Goal: Register for event/course

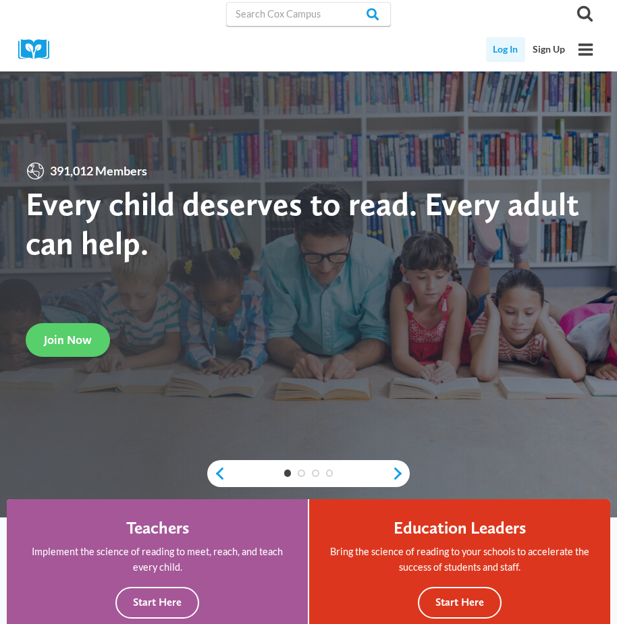
click at [507, 49] on link "Log In" at bounding box center [506, 49] width 40 height 25
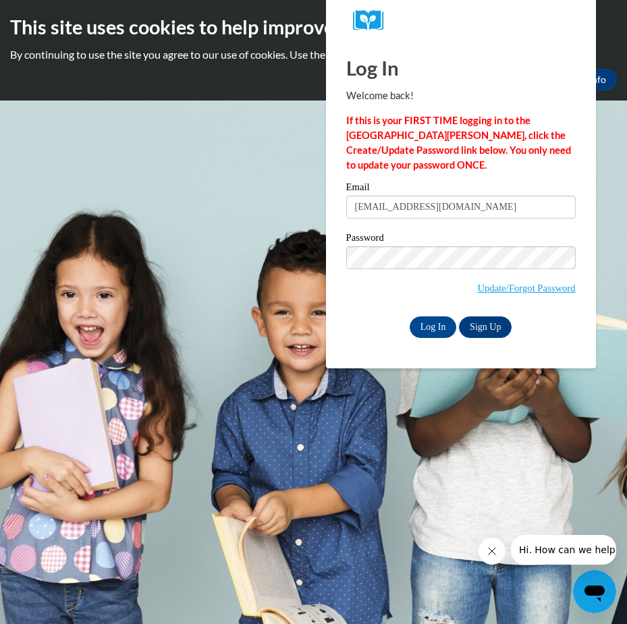
type input "Bdpreston81@gmail.com"
click at [409, 316] on input "Log In" at bounding box center [432, 327] width 47 height 22
click at [432, 324] on input "Log In" at bounding box center [432, 327] width 47 height 22
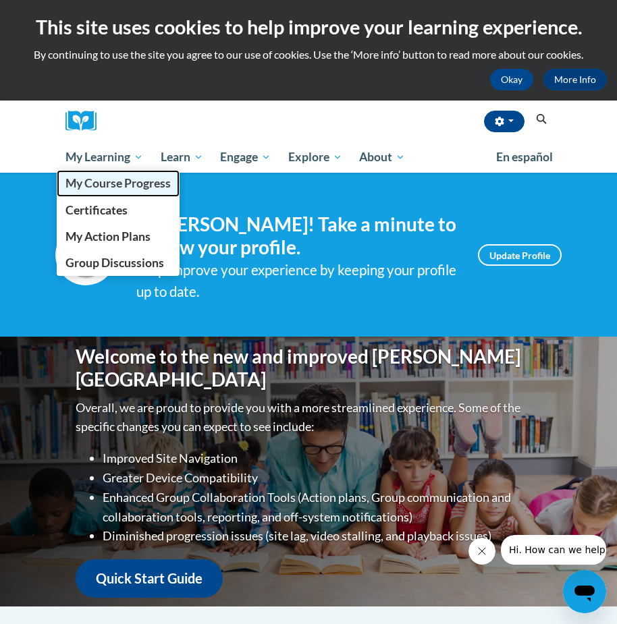
click at [107, 179] on span "My Course Progress" at bounding box center [117, 183] width 105 height 14
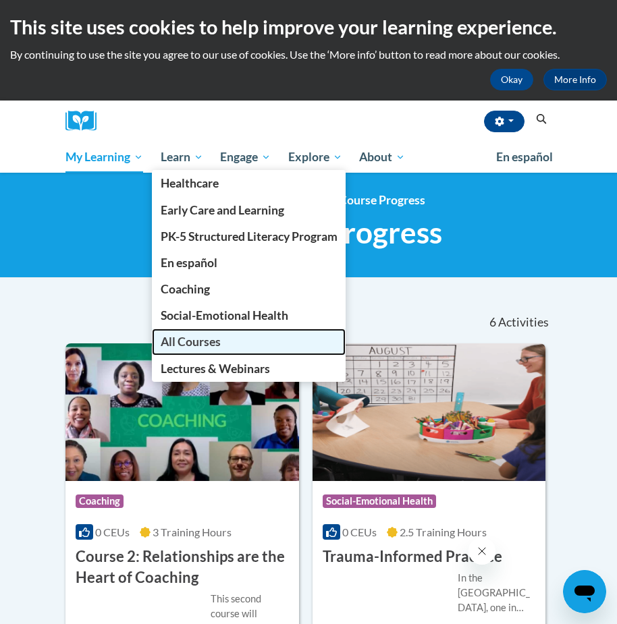
click at [212, 340] on span "All Courses" at bounding box center [191, 342] width 60 height 14
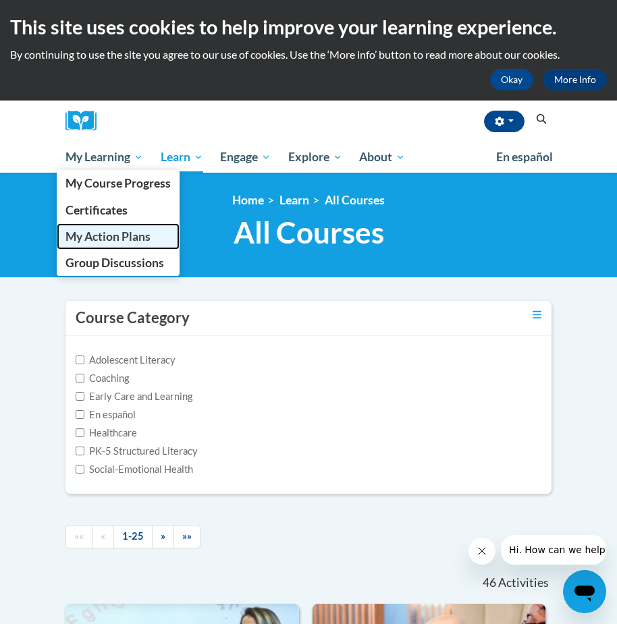
click at [117, 236] on span "My Action Plans" at bounding box center [107, 236] width 85 height 14
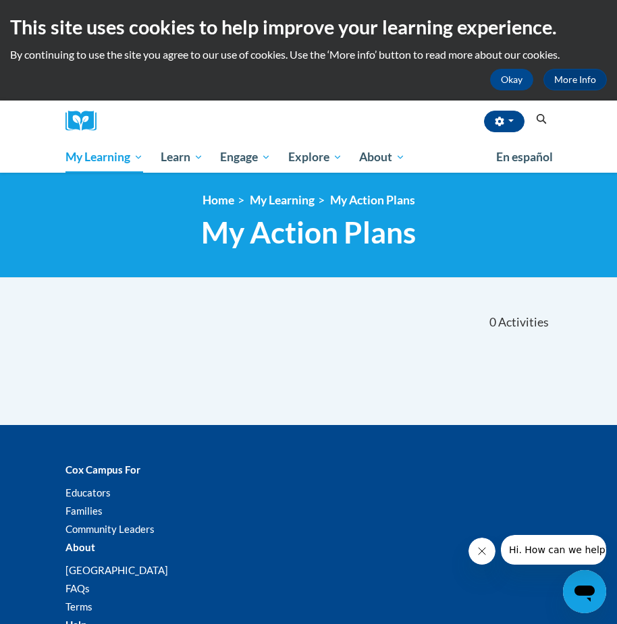
click at [540, 118] on icon "Search" at bounding box center [541, 119] width 12 height 10
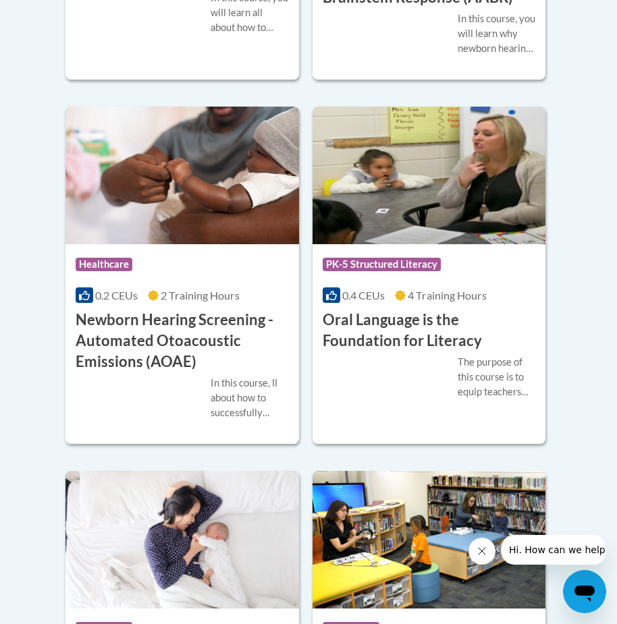
scroll to position [4115, 0]
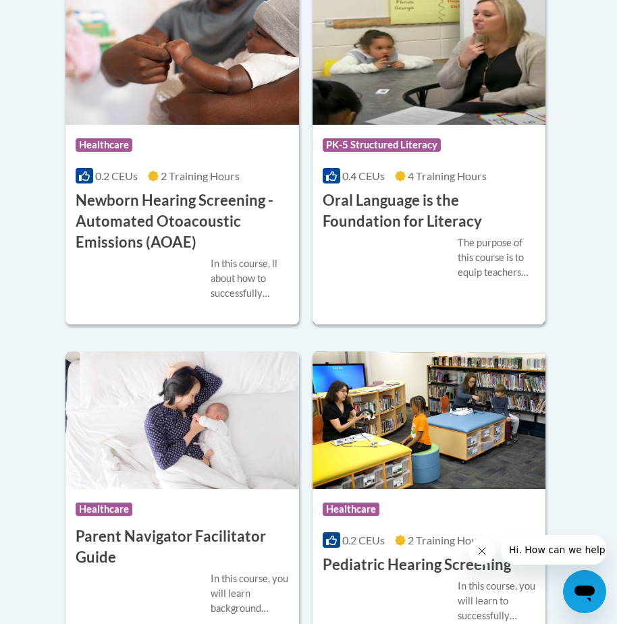
click at [409, 226] on h3 "Oral Language is the Foundation for Literacy" at bounding box center [428, 211] width 213 height 42
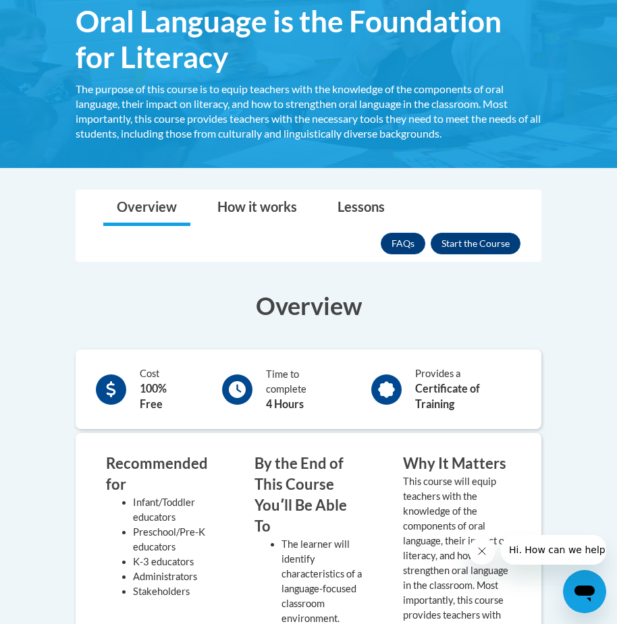
scroll to position [202, 0]
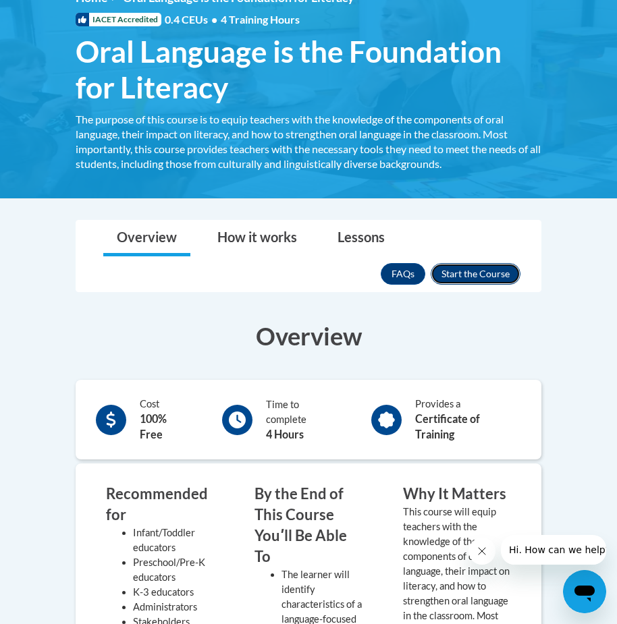
click at [477, 272] on button "Enroll" at bounding box center [475, 274] width 90 height 22
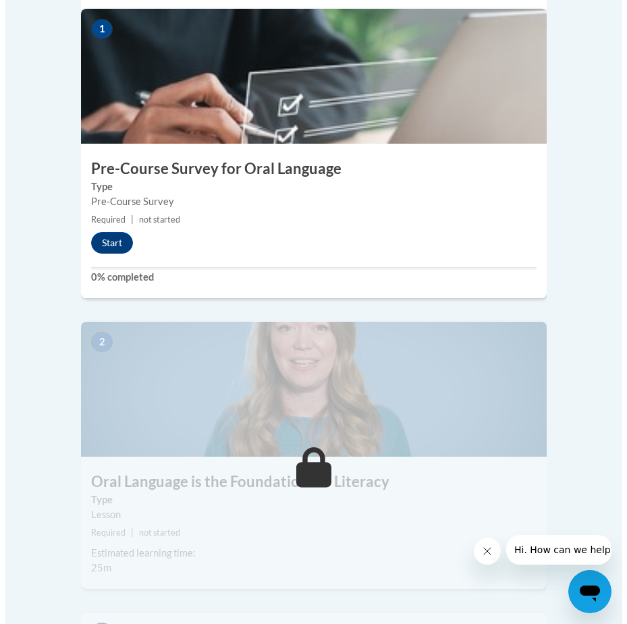
scroll to position [607, 0]
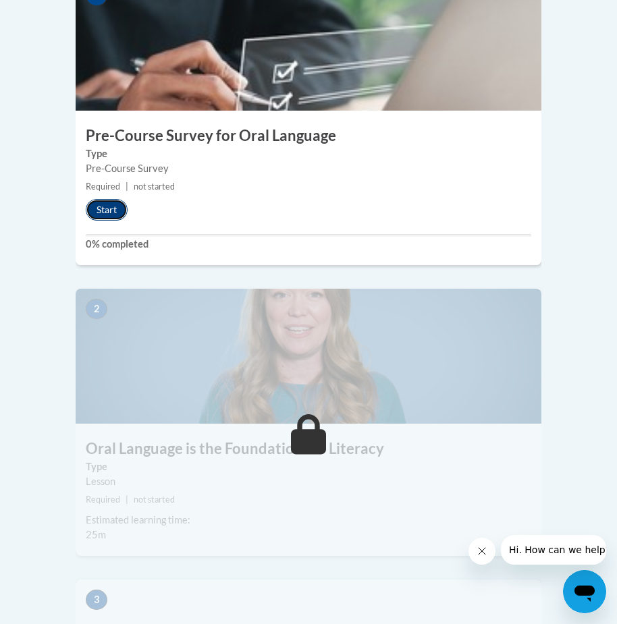
click at [102, 199] on button "Start" at bounding box center [107, 210] width 42 height 22
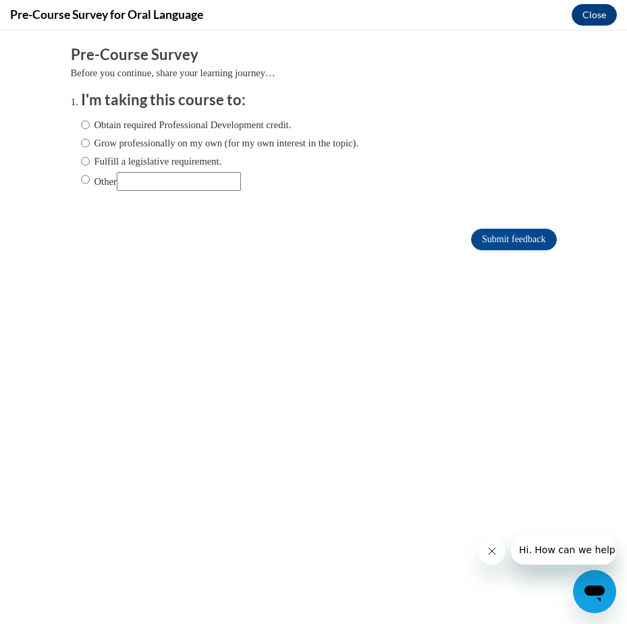
scroll to position [0, 0]
click at [81, 123] on input "Obtain required Professional Development credit." at bounding box center [85, 124] width 9 height 15
radio input "true"
click at [476, 241] on input "Submit feedback" at bounding box center [513, 240] width 85 height 22
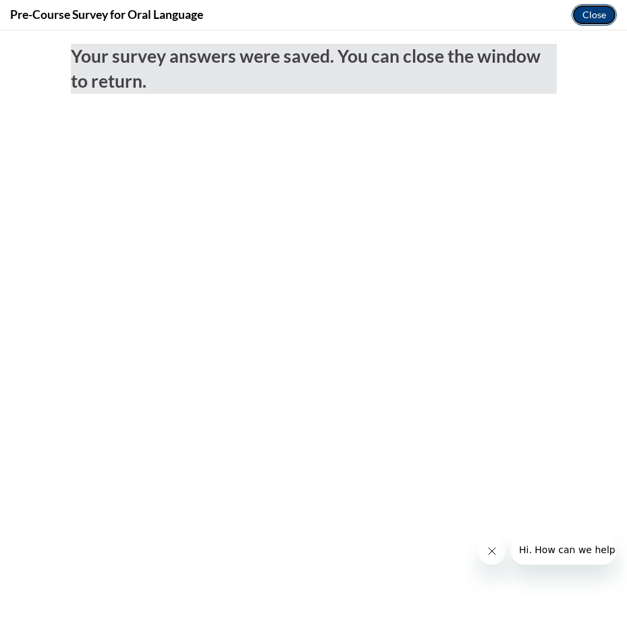
click at [592, 13] on button "Close" at bounding box center [593, 15] width 45 height 22
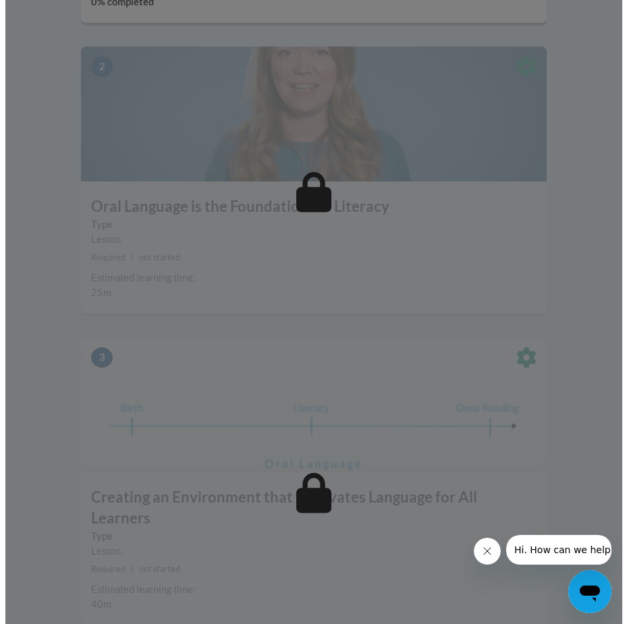
scroll to position [877, 0]
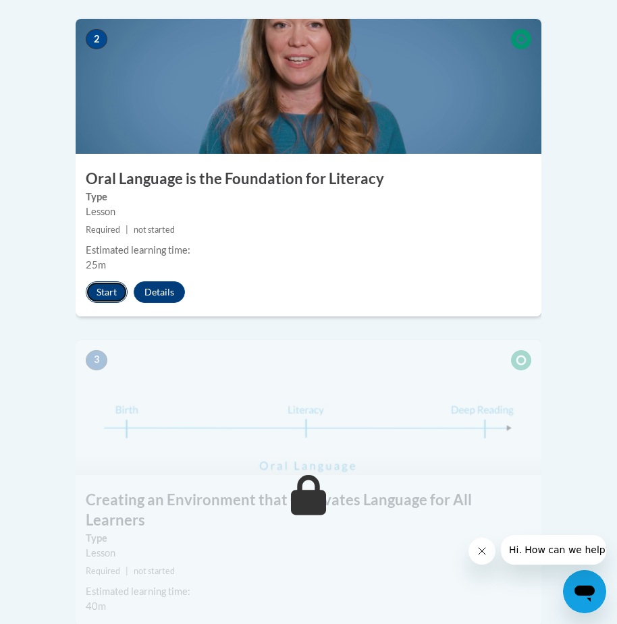
click at [115, 281] on button "Start" at bounding box center [107, 292] width 42 height 22
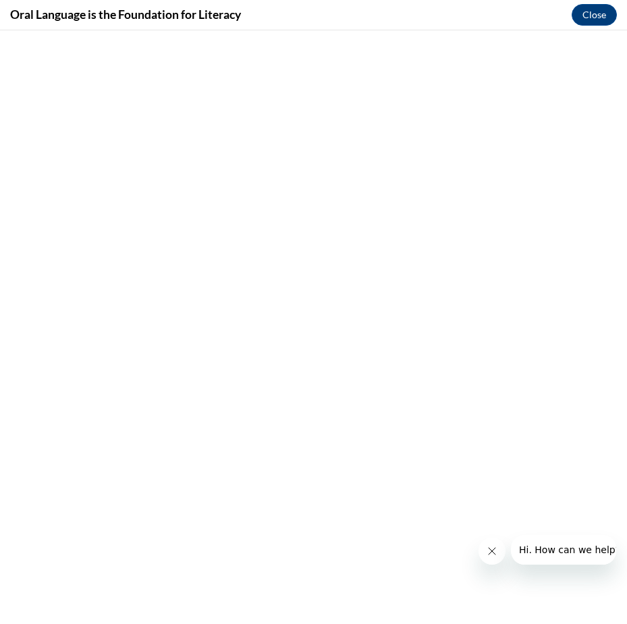
click at [488, 547] on icon "Close message from company" at bounding box center [491, 551] width 11 height 11
